Goal: Navigation & Orientation: Find specific page/section

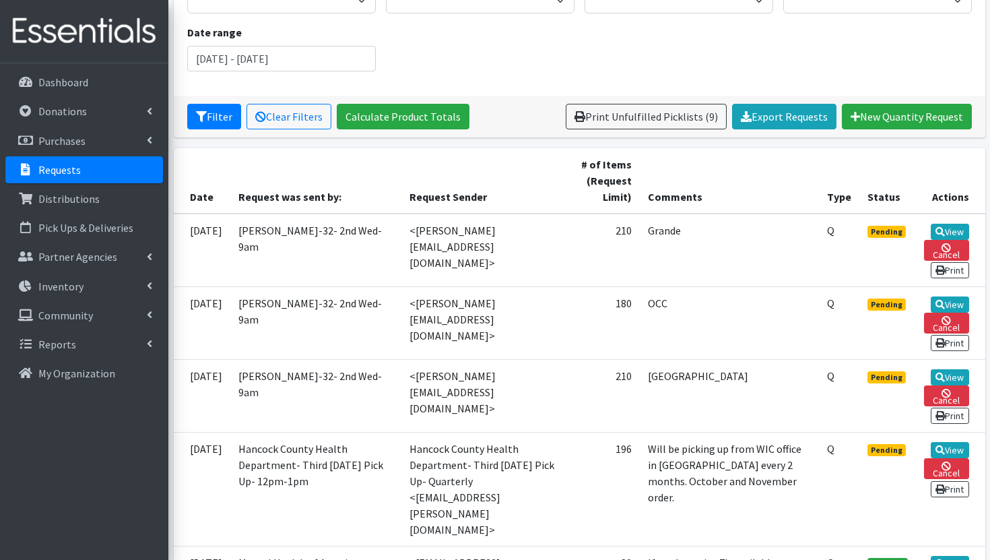
scroll to position [188, 0]
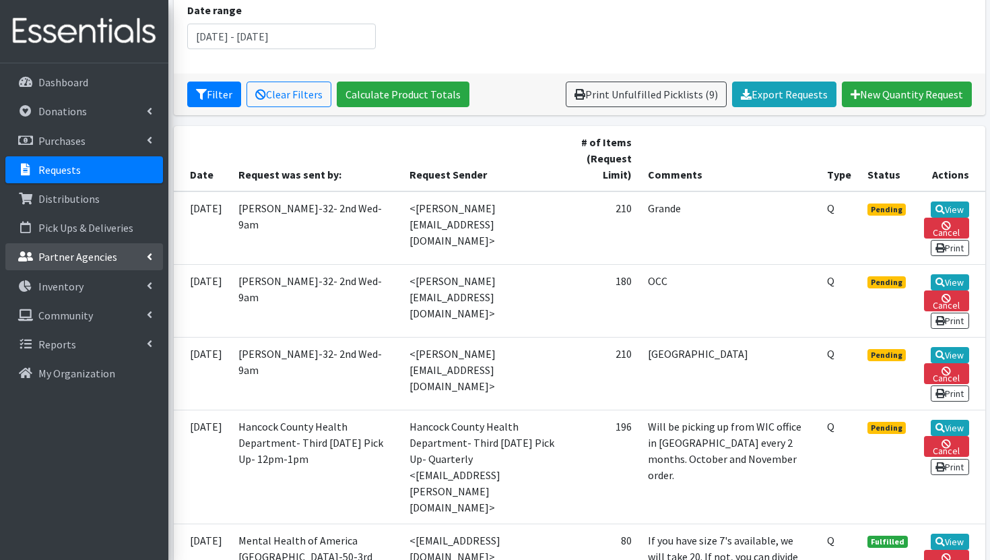
click at [86, 256] on p "Partner Agencies" at bounding box center [77, 256] width 79 height 13
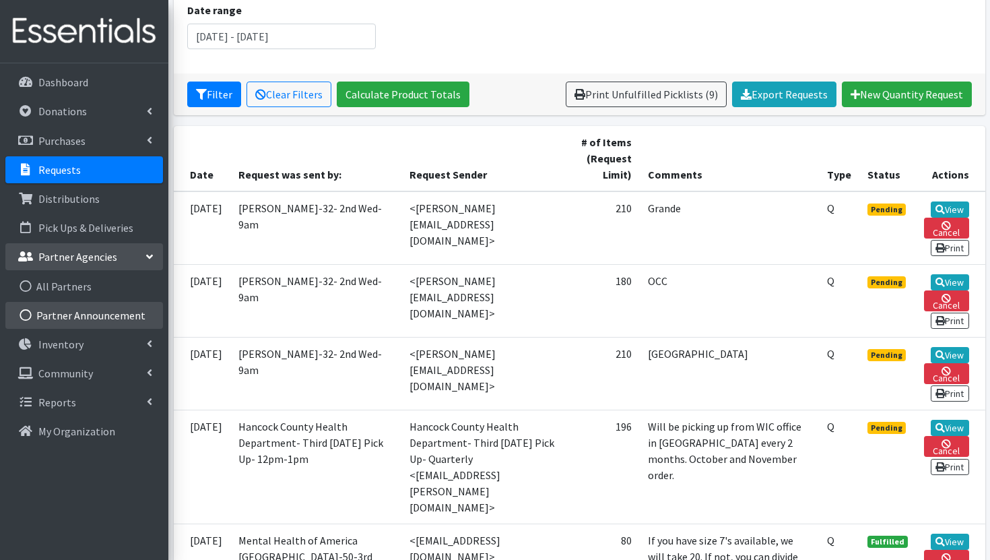
click at [92, 318] on link "Partner Announcement" at bounding box center [84, 315] width 158 height 27
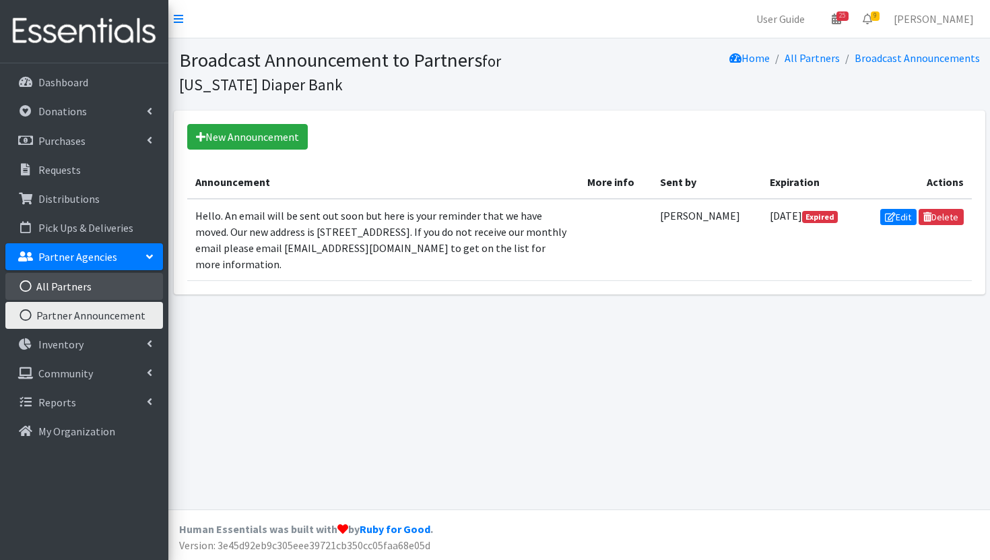
click at [113, 289] on link "All Partners" at bounding box center [84, 286] width 158 height 27
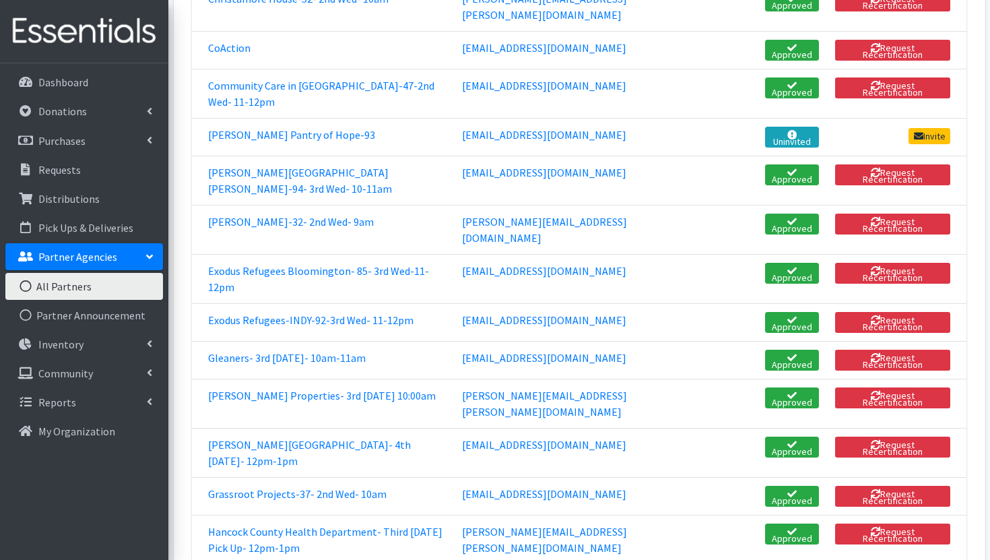
scroll to position [782, 0]
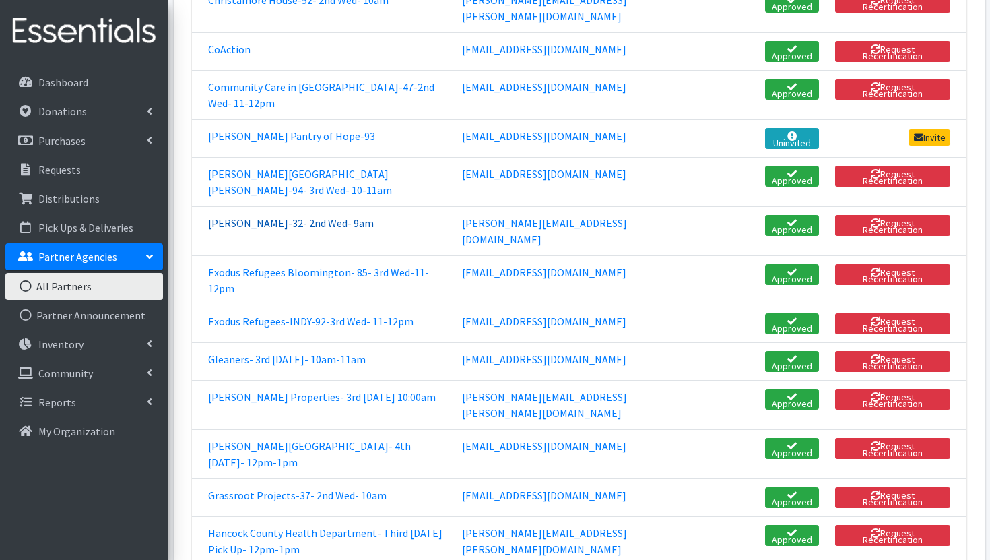
click at [290, 216] on link "[PERSON_NAME]-32- 2nd Wed- 9am" at bounding box center [291, 222] width 166 height 13
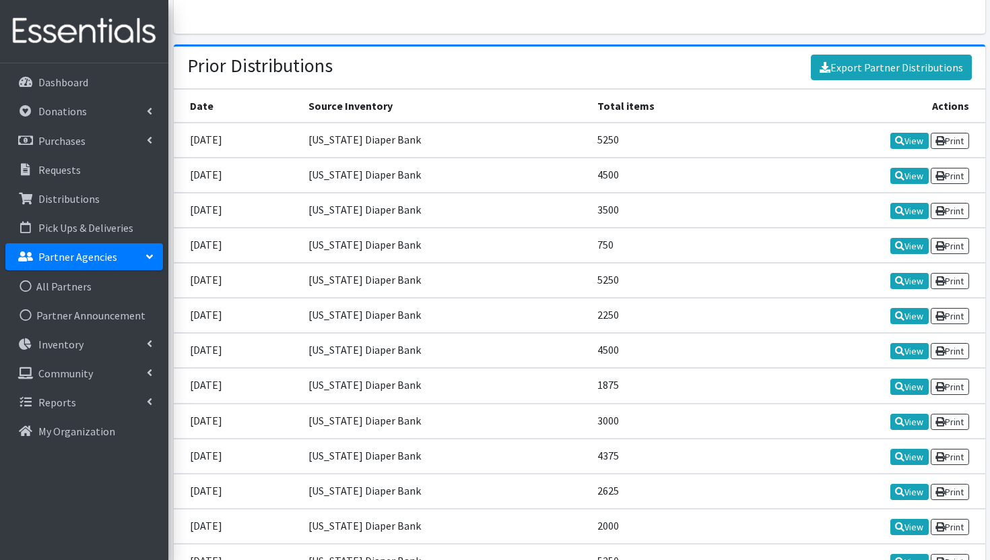
scroll to position [1730, 0]
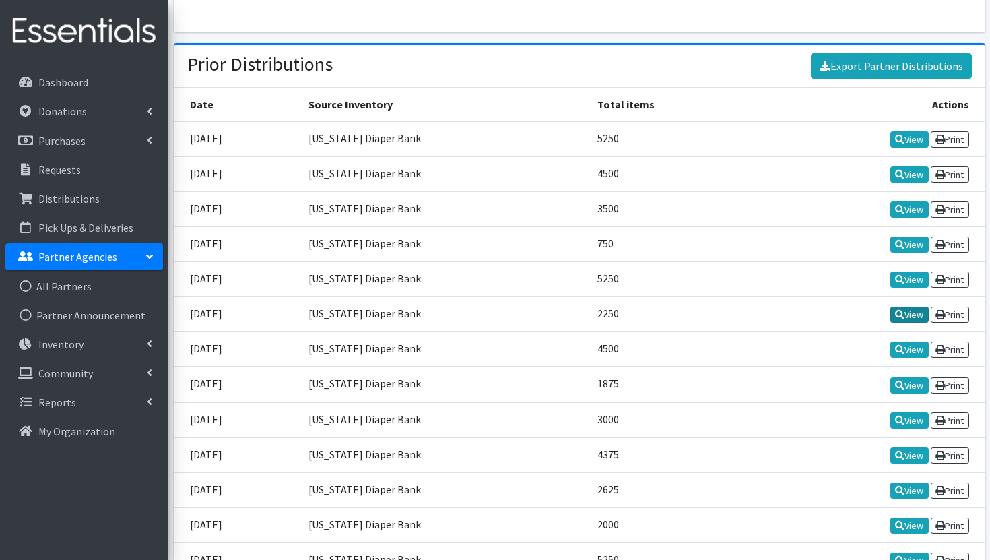
click at [908, 307] on link "View" at bounding box center [910, 315] width 38 height 16
